Goal: Task Accomplishment & Management: Manage account settings

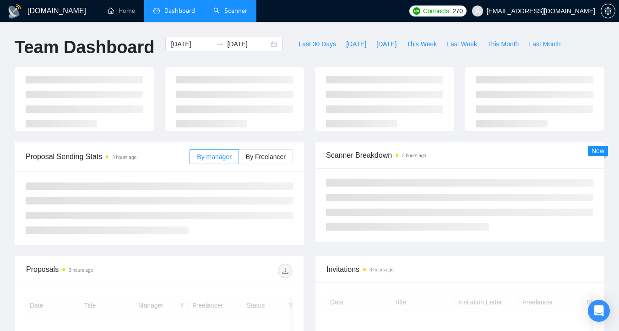
click at [214, 7] on link "Scanner" at bounding box center [230, 11] width 34 height 8
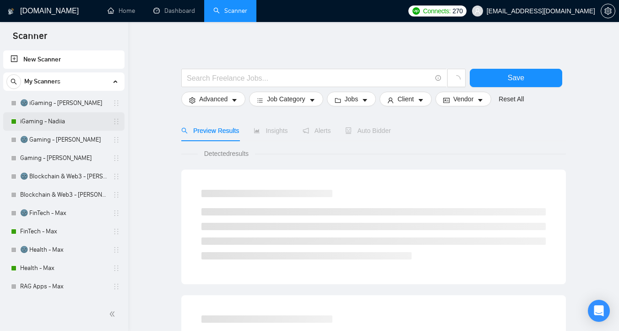
click at [75, 124] on link "iGaming - Nadiia" at bounding box center [63, 121] width 87 height 18
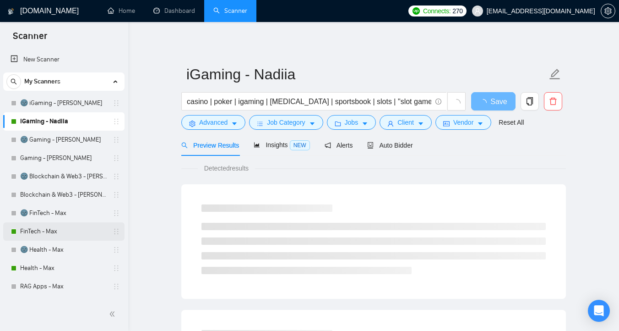
click at [79, 225] on link "FinTech - Max" at bounding box center [63, 231] width 87 height 18
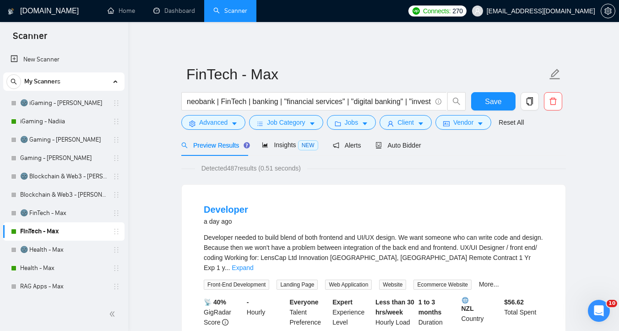
scroll to position [0, 0]
click at [394, 148] on span "Auto Bidder" at bounding box center [397, 144] width 45 height 7
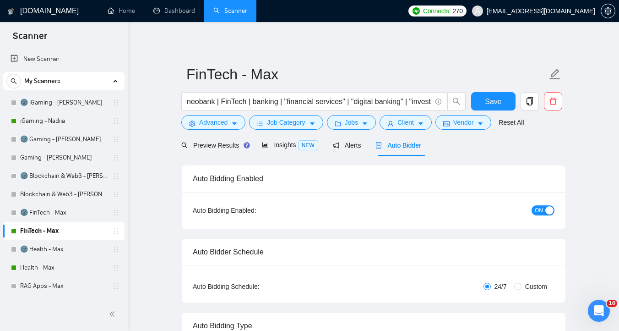
checkbox input "true"
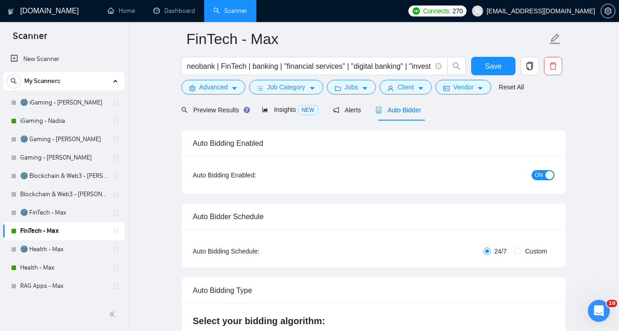
scroll to position [59, 0]
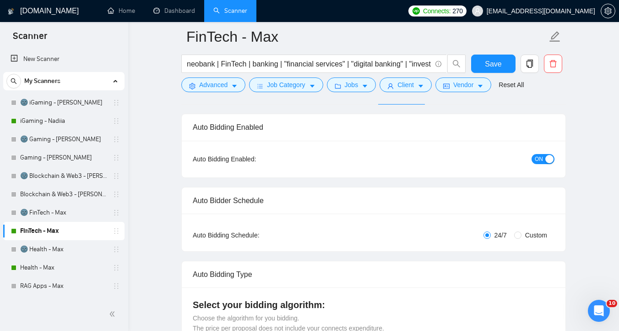
click at [543, 162] on button "ON" at bounding box center [543, 159] width 23 height 10
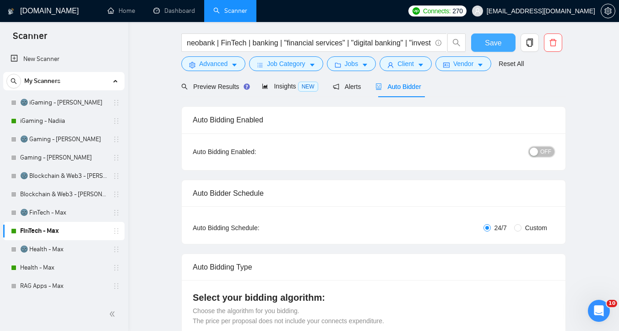
scroll to position [0, 0]
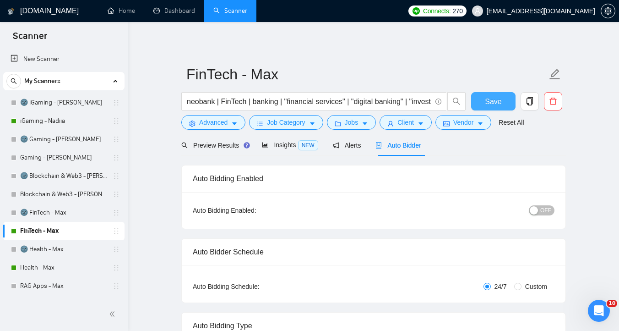
click at [493, 96] on span "Save" at bounding box center [493, 101] width 16 height 11
click at [71, 263] on link "Health - Max" at bounding box center [63, 267] width 87 height 18
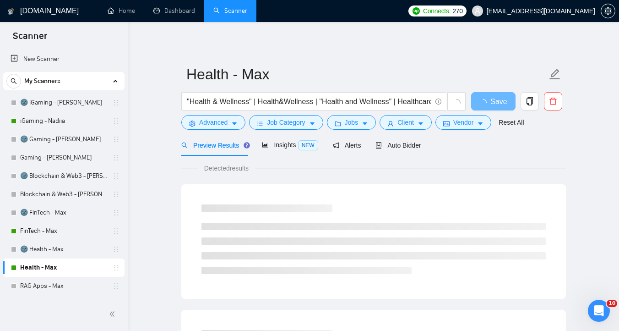
scroll to position [77, 0]
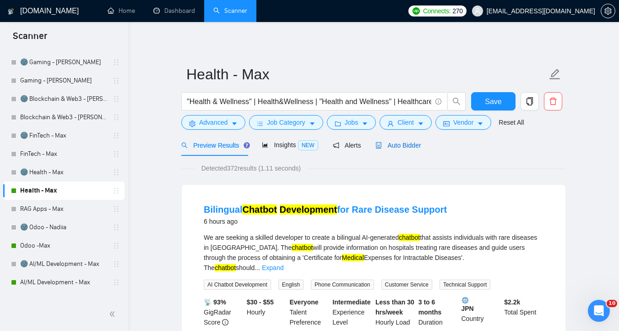
click at [416, 142] on span "Auto Bidder" at bounding box center [397, 144] width 45 height 7
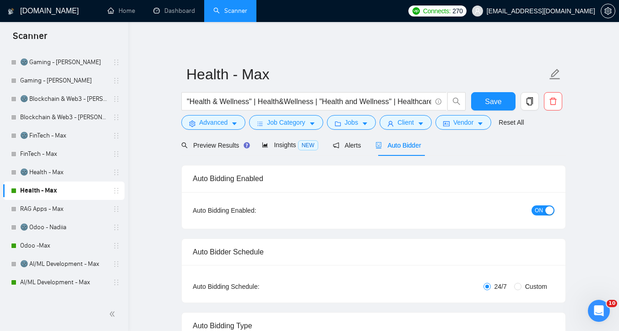
checkbox input "true"
click at [533, 206] on button "ON" at bounding box center [543, 210] width 23 height 10
click at [490, 99] on span "Save" at bounding box center [493, 101] width 16 height 11
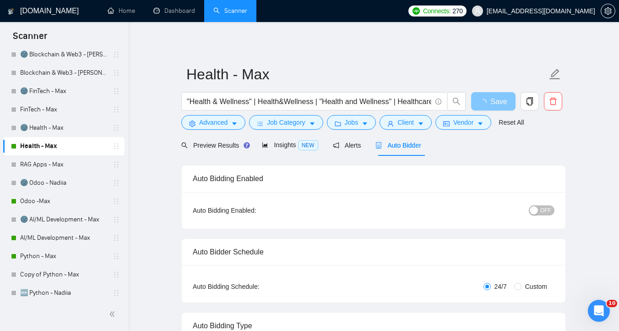
scroll to position [122, 0]
click at [59, 198] on link "Odoo -Max" at bounding box center [63, 200] width 87 height 18
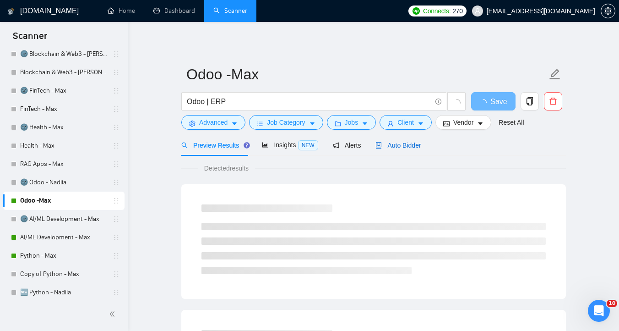
click at [418, 142] on span "Auto Bidder" at bounding box center [397, 144] width 45 height 7
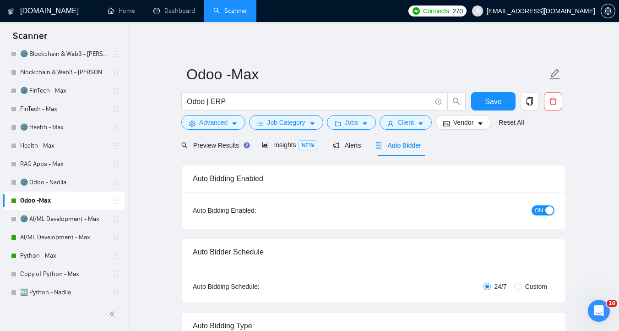
click at [546, 211] on div "button" at bounding box center [549, 210] width 8 height 8
click at [495, 105] on span "Save" at bounding box center [493, 101] width 16 height 11
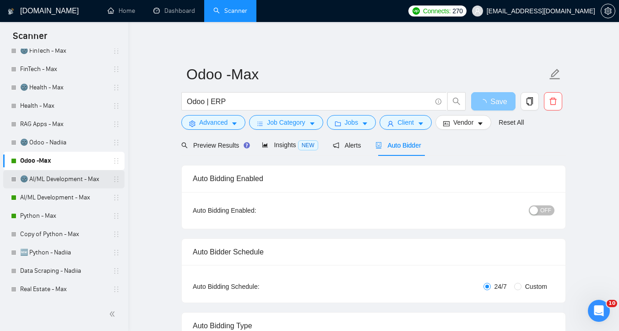
scroll to position [163, 0]
click at [66, 196] on link "AI/ML Development - Max" at bounding box center [63, 197] width 87 height 18
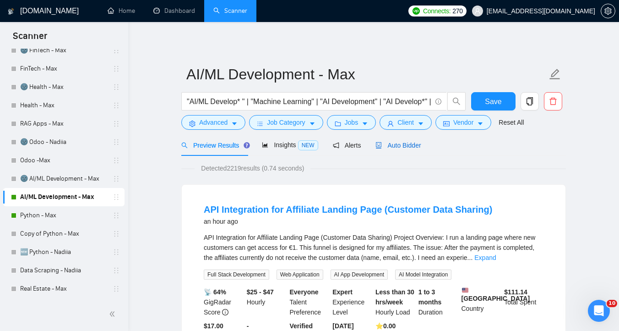
click at [420, 145] on span "Auto Bidder" at bounding box center [397, 144] width 45 height 7
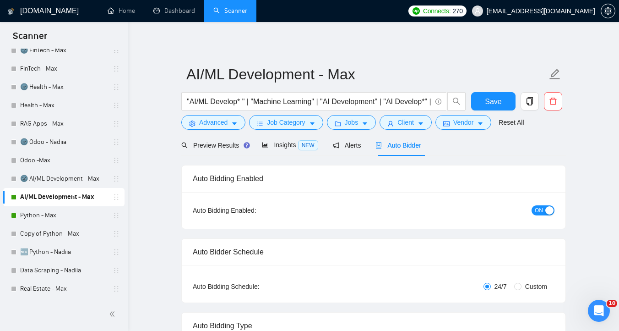
checkbox input "true"
click at [552, 206] on div "button" at bounding box center [549, 210] width 8 height 8
click at [492, 104] on span "Save" at bounding box center [493, 101] width 16 height 11
click at [64, 218] on link "Python - Max" at bounding box center [63, 215] width 87 height 18
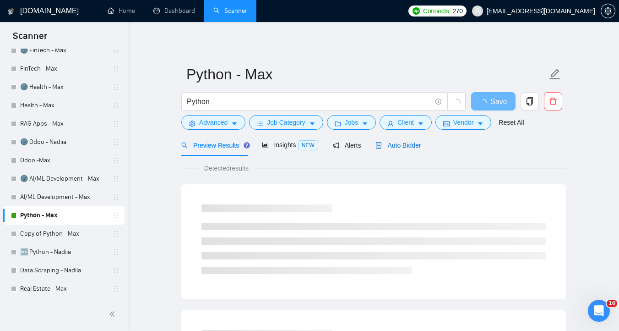
click at [407, 148] on span "Auto Bidder" at bounding box center [397, 144] width 45 height 7
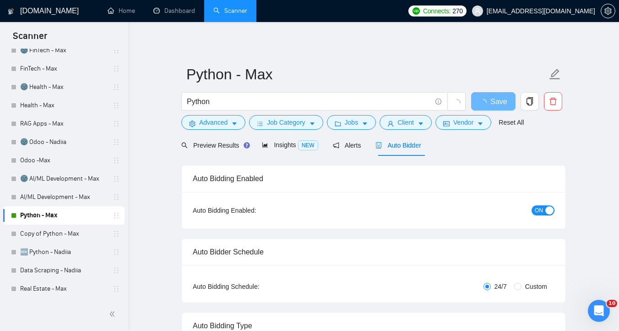
checkbox input "true"
click at [536, 207] on span "ON" at bounding box center [539, 210] width 8 height 10
click at [483, 103] on button "Save" at bounding box center [493, 101] width 44 height 18
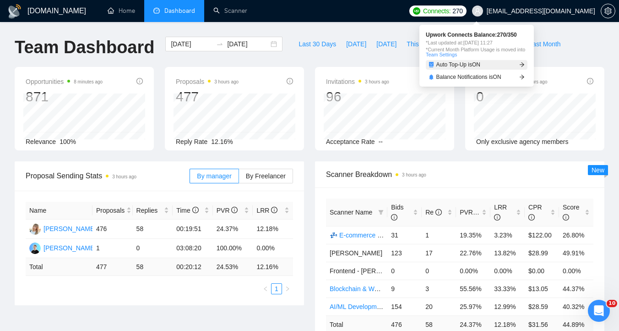
click at [511, 60] on link "Auto Top-Up is ON" at bounding box center [477, 65] width 102 height 10
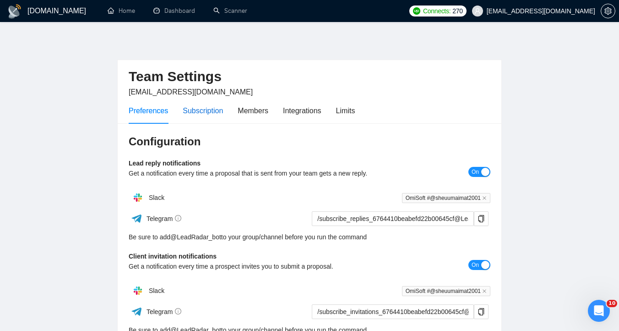
click at [211, 108] on div "Subscription" at bounding box center [203, 110] width 40 height 11
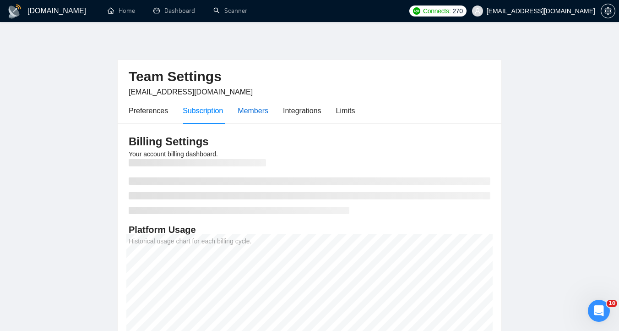
click at [261, 109] on div "Members" at bounding box center [253, 110] width 31 height 11
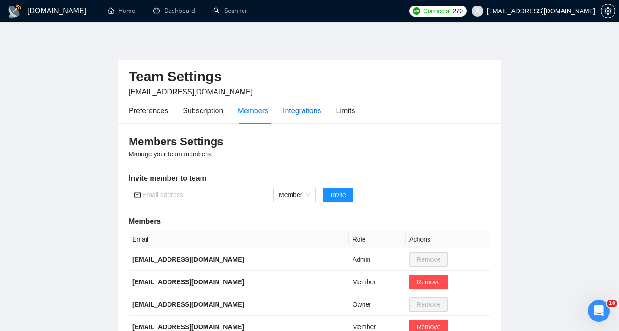
click at [304, 110] on div "Integrations" at bounding box center [302, 110] width 38 height 11
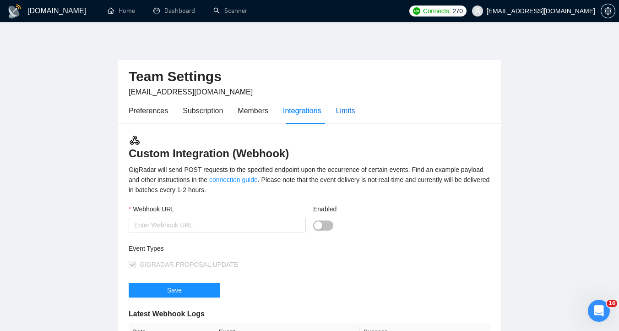
click at [355, 115] on div "Limits" at bounding box center [345, 110] width 19 height 11
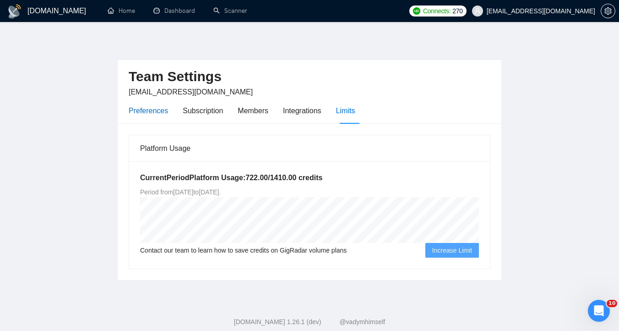
click at [131, 107] on div "Preferences" at bounding box center [148, 110] width 39 height 11
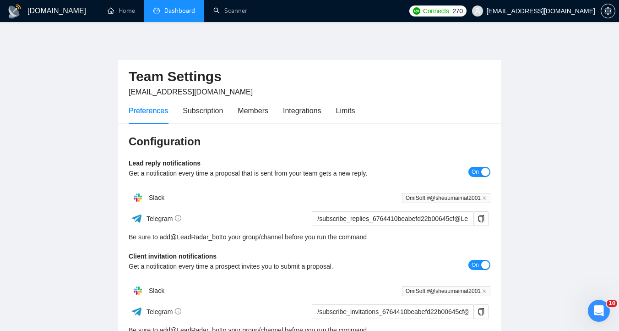
click at [173, 13] on link "Dashboard" at bounding box center [174, 11] width 42 height 8
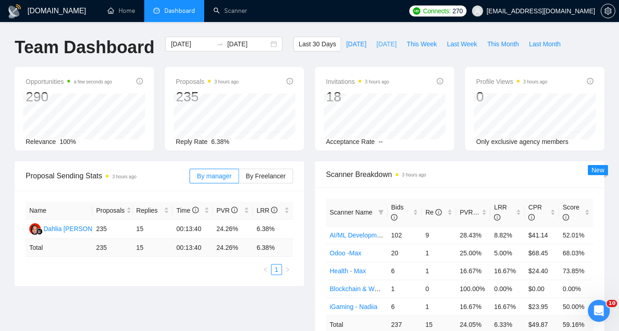
click at [377, 45] on span "[DATE]" at bounding box center [386, 44] width 20 height 10
type input "2025-09-21"
